Goal: Task Accomplishment & Management: Use online tool/utility

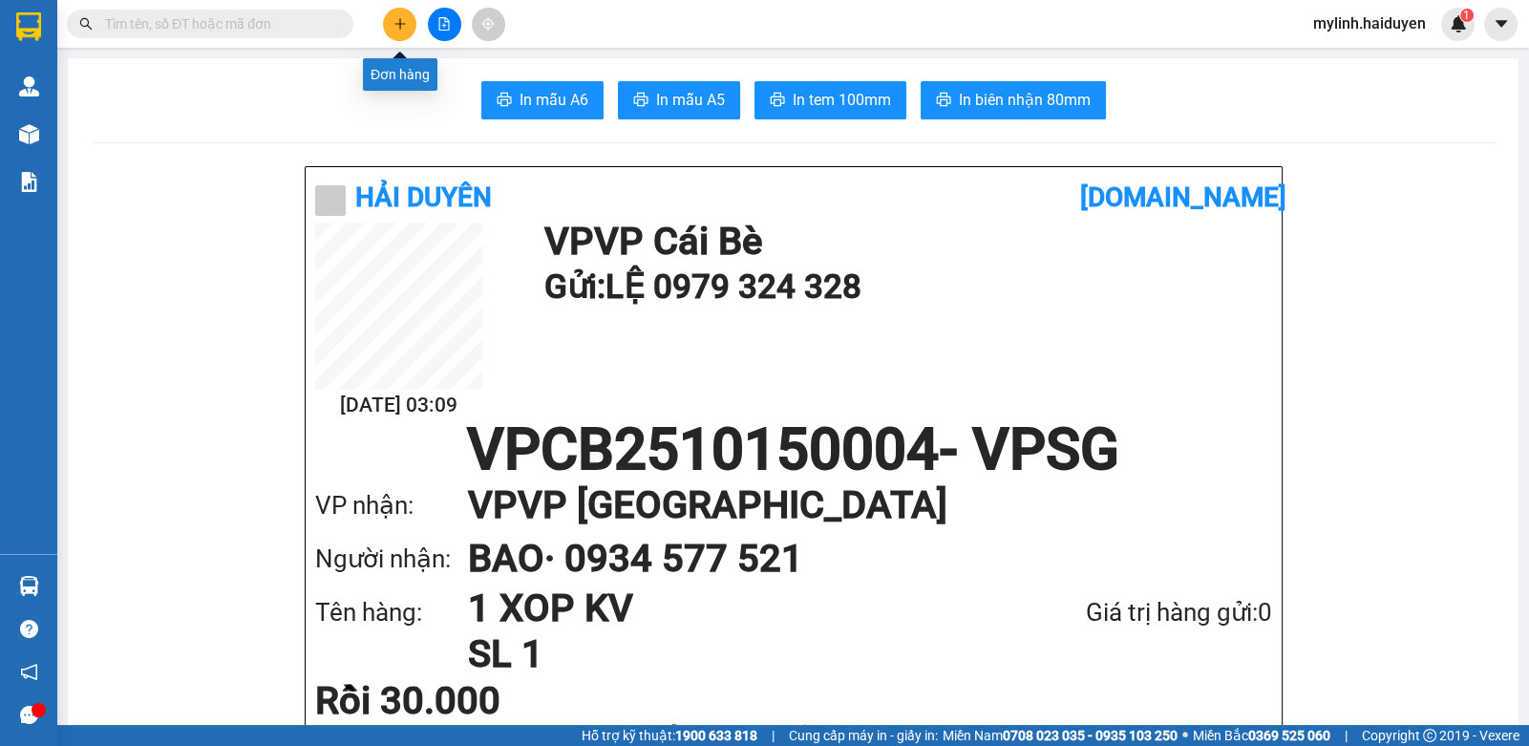
click at [393, 11] on button at bounding box center [399, 24] width 33 height 33
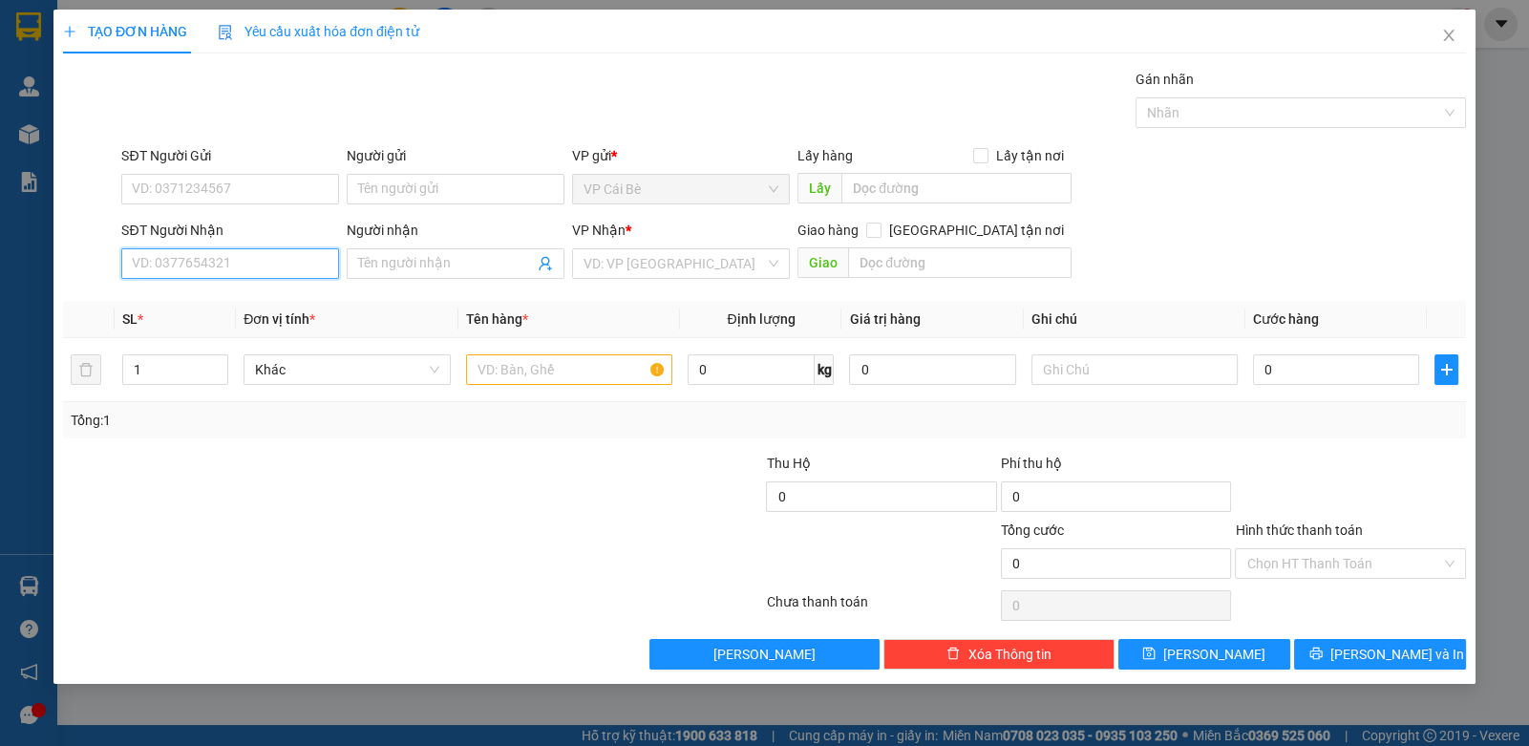
click at [287, 259] on input "SĐT Người Nhận" at bounding box center [230, 263] width 218 height 31
click at [266, 301] on div "0971060501 - NGÂN" at bounding box center [230, 300] width 195 height 21
type input "0971060501"
type input "NGÂN"
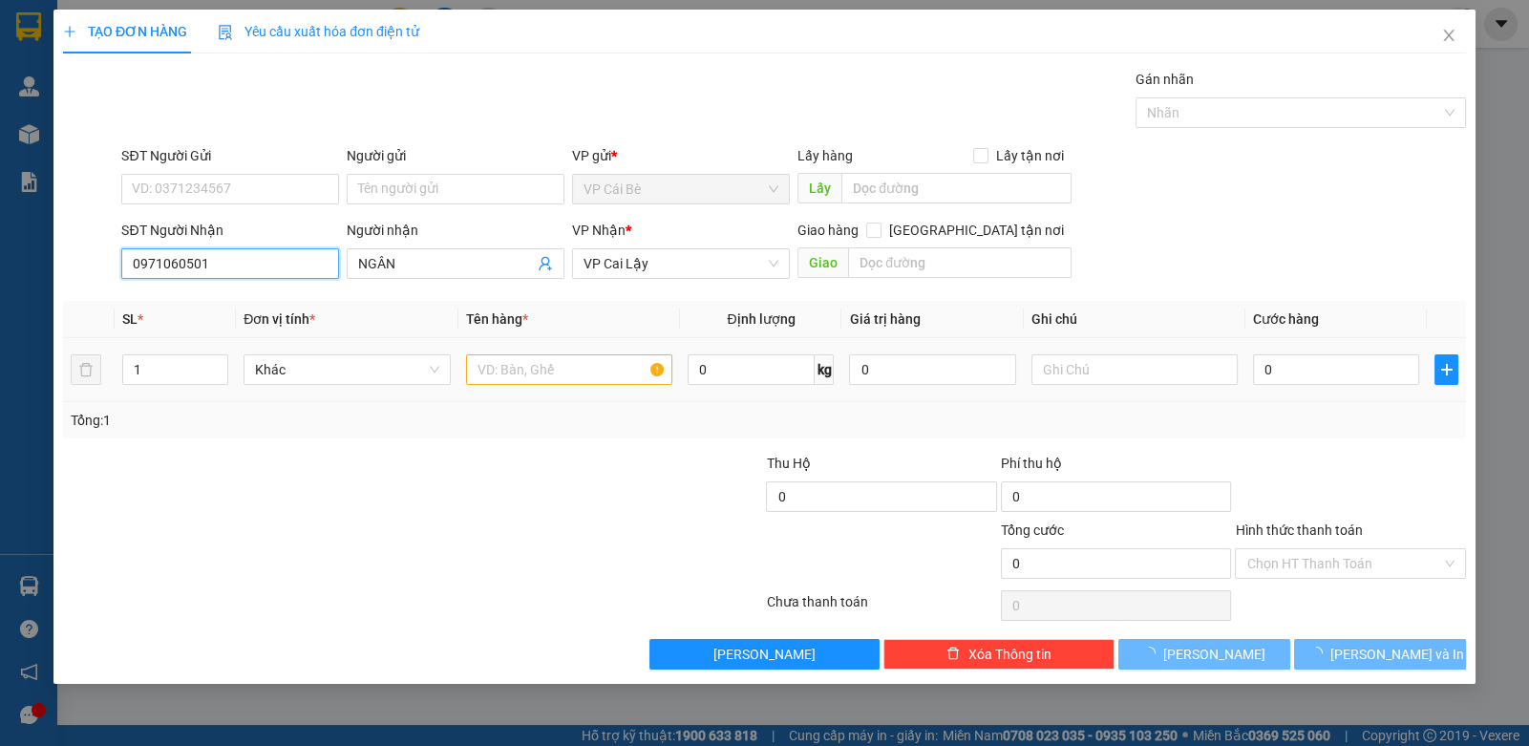
type input "10.000"
type input "0971060501"
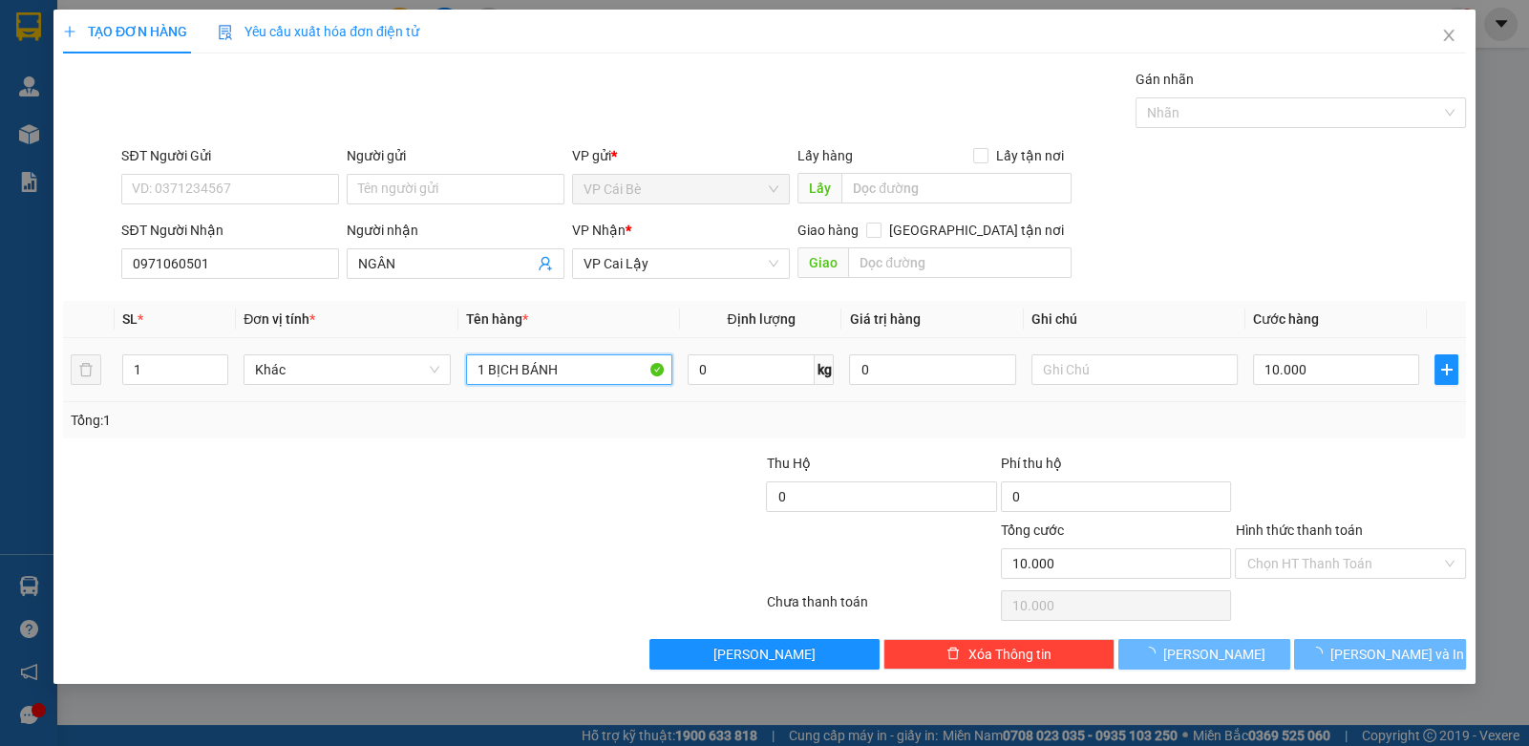
click at [541, 373] on input "1 BỊCH BÁNH" at bounding box center [569, 369] width 207 height 31
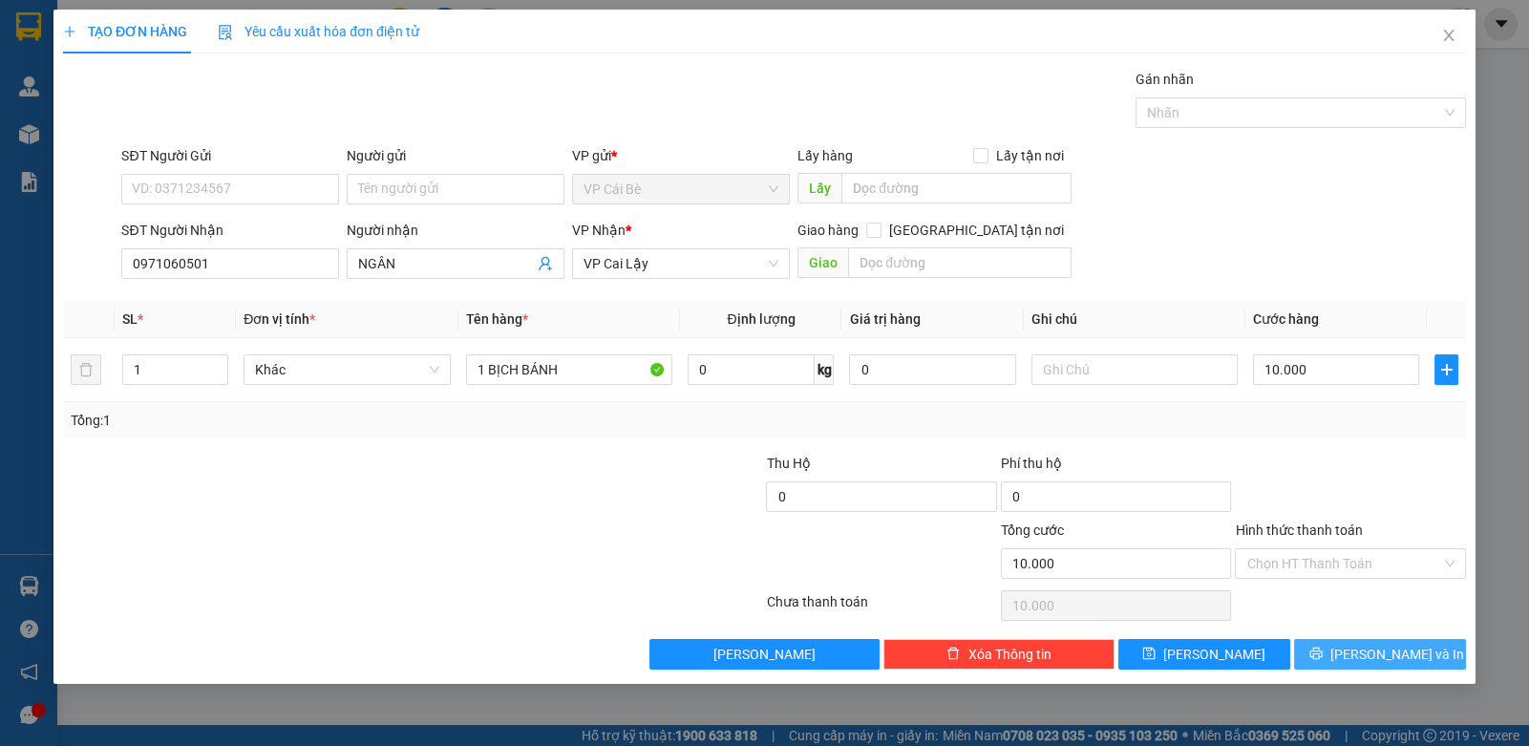
click at [1322, 657] on icon "printer" at bounding box center [1315, 652] width 13 height 13
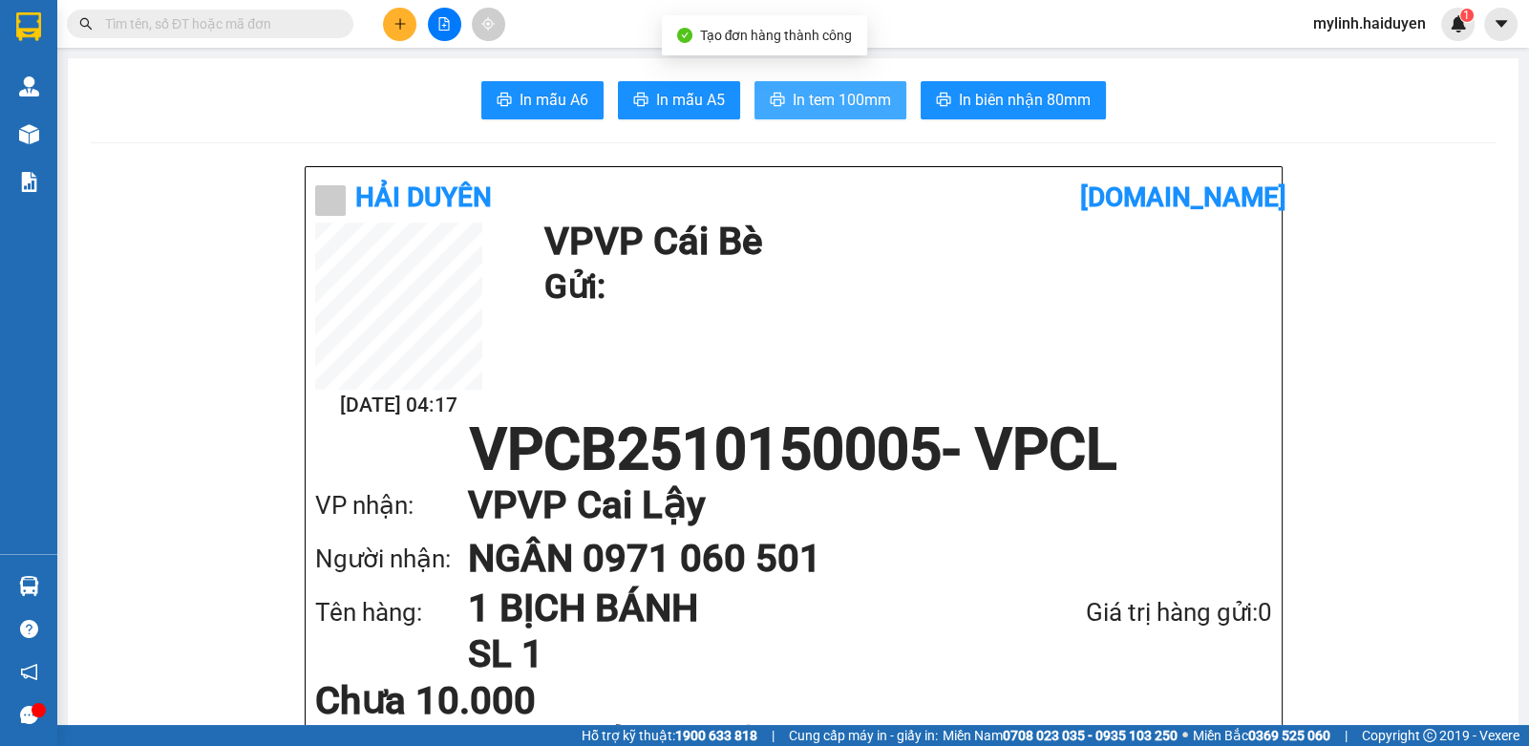
click at [874, 105] on span "In tem 100mm" at bounding box center [841, 100] width 98 height 24
